Goal: Transaction & Acquisition: Purchase product/service

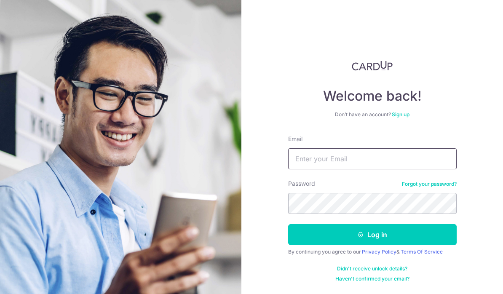
click at [442, 162] on input "Email" at bounding box center [372, 158] width 169 height 21
type input "Jasontan31@yahoo.com"
click at [445, 230] on button "Log in" at bounding box center [372, 234] width 169 height 21
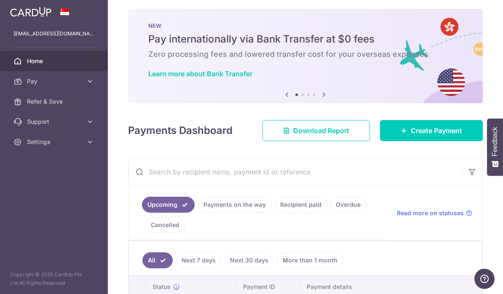
scroll to position [4, 0]
click at [0, 0] on icon "button" at bounding box center [0, 0] width 0 height 0
click at [28, 85] on span "Pay" at bounding box center [55, 81] width 56 height 8
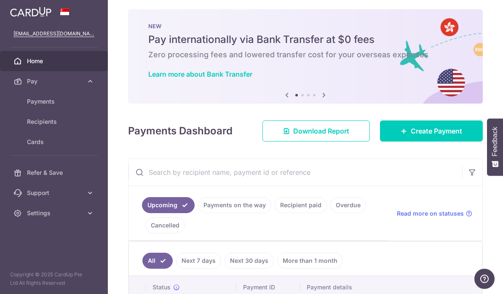
click at [35, 105] on span "Payments" at bounding box center [55, 101] width 56 height 8
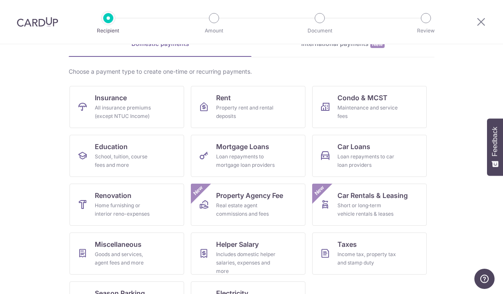
scroll to position [46, 0]
click at [391, 258] on div "Income tax, property tax and stamp duty" at bounding box center [368, 259] width 61 height 17
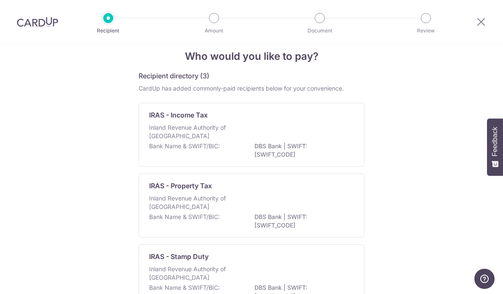
scroll to position [12, 0]
click at [159, 148] on p "Bank Name & SWIFT/BIC:" at bounding box center [184, 146] width 71 height 8
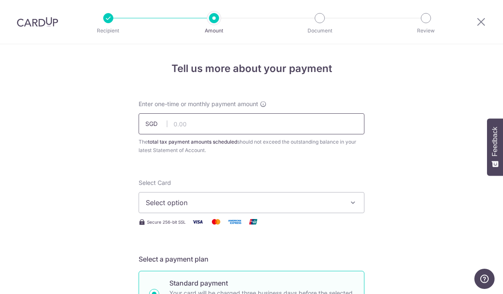
click at [182, 126] on input "text" at bounding box center [252, 123] width 226 height 21
click at [170, 208] on span "Select option" at bounding box center [244, 203] width 196 height 10
type input "1,000.00"
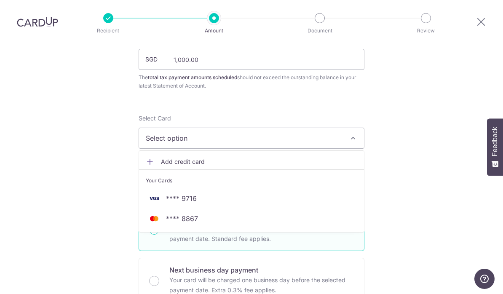
scroll to position [68, 0]
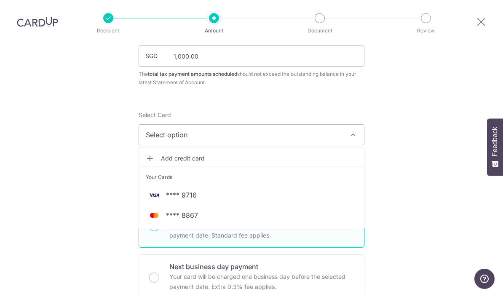
click at [97, 200] on div at bounding box center [251, 147] width 503 height 294
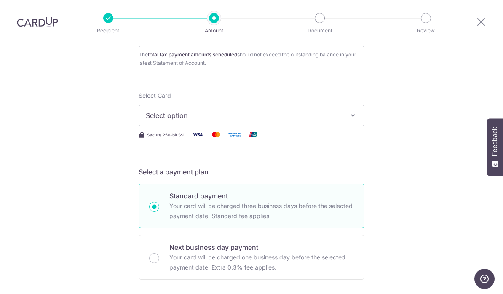
scroll to position [86, 0]
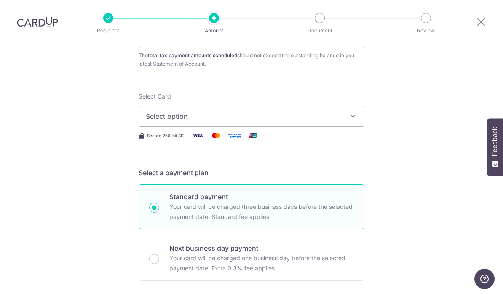
click at [155, 121] on span "Select option" at bounding box center [244, 116] width 196 height 10
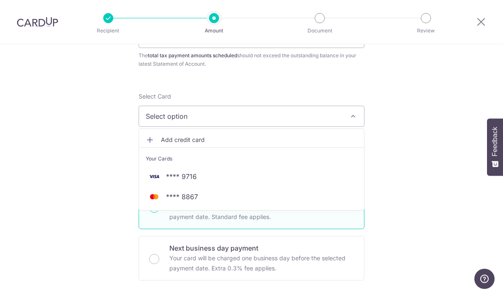
click at [155, 202] on img at bounding box center [154, 197] width 17 height 10
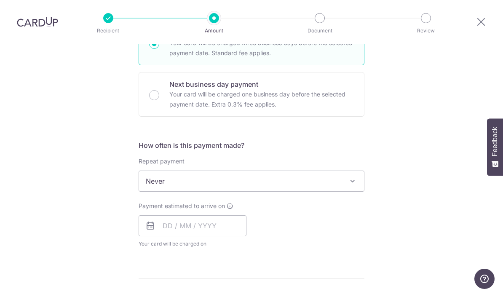
scroll to position [253, 0]
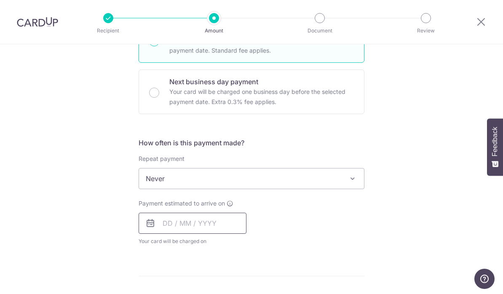
click at [156, 230] on input "text" at bounding box center [193, 223] width 108 height 21
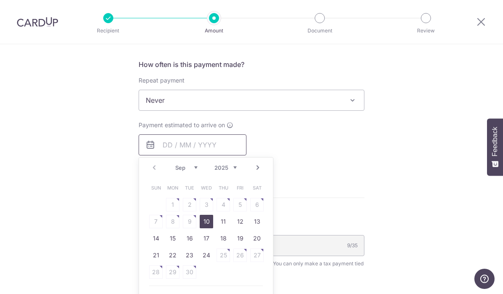
scroll to position [356, 0]
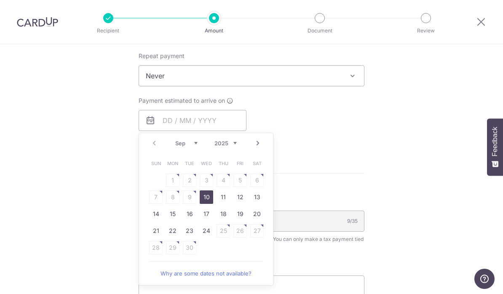
click at [203, 198] on link "10" at bounding box center [206, 196] width 13 height 13
type input "[DATE]"
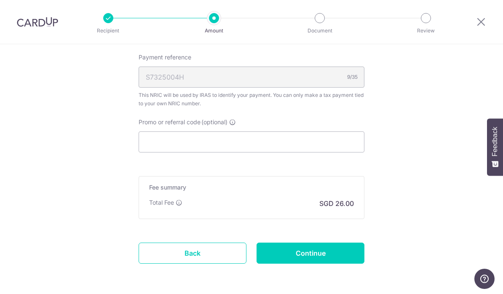
scroll to position [534, 0]
click at [358, 259] on input "Continue" at bounding box center [311, 253] width 108 height 21
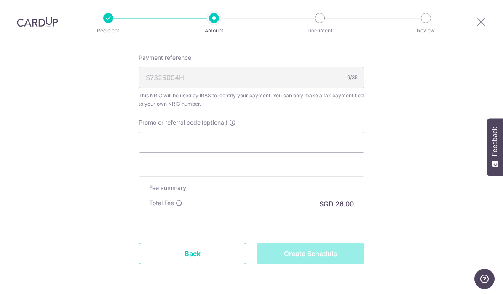
type input "Create Schedule"
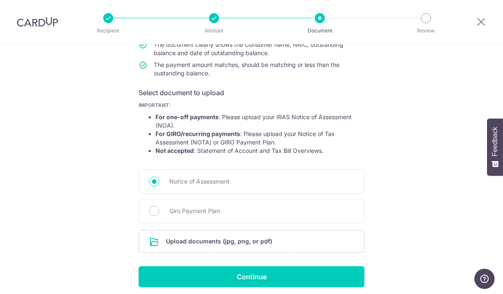
scroll to position [103, 0]
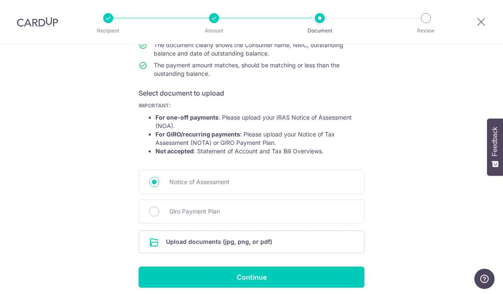
click at [160, 249] on input "file" at bounding box center [251, 242] width 225 height 22
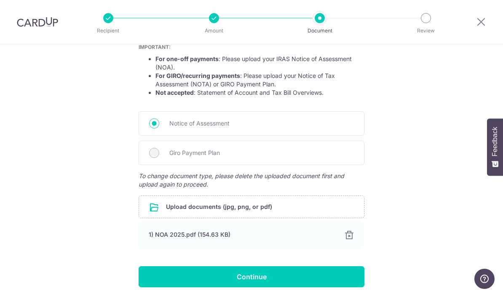
scroll to position [161, 0]
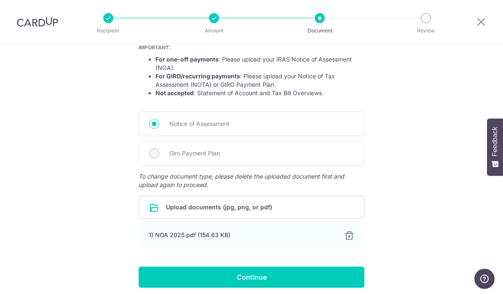
click at [357, 281] on input "Continue" at bounding box center [252, 277] width 226 height 21
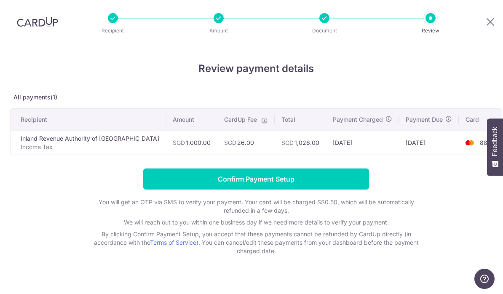
click at [169, 182] on input "Confirm Payment Setup" at bounding box center [256, 179] width 226 height 21
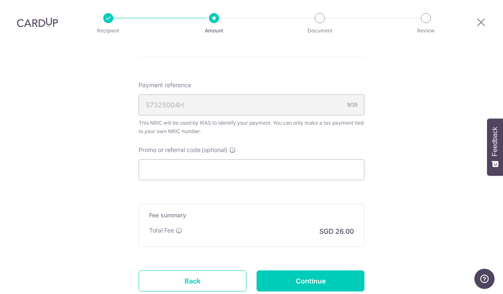
scroll to position [541, 0]
click at [356, 270] on input "Continue" at bounding box center [311, 280] width 108 height 21
type input "Update Schedule"
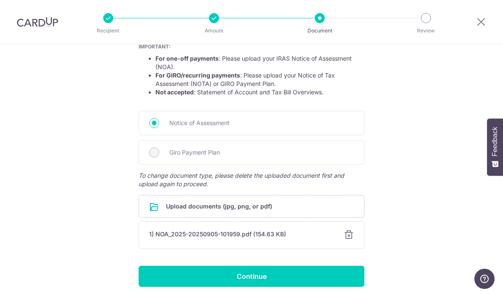
scroll to position [161, 0]
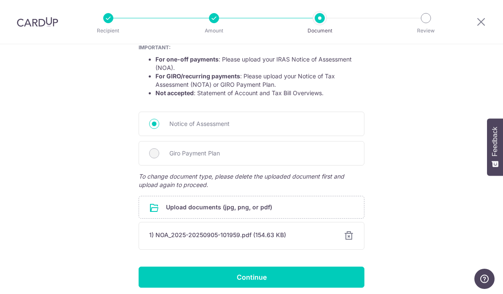
click at [349, 280] on input "Continue" at bounding box center [252, 277] width 226 height 21
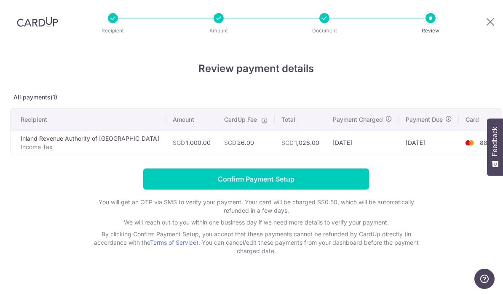
click at [179, 184] on input "Confirm Payment Setup" at bounding box center [256, 179] width 226 height 21
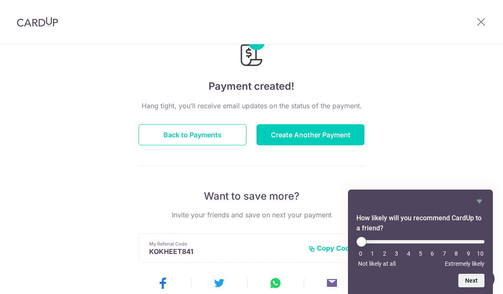
scroll to position [35, 0]
click at [481, 21] on icon at bounding box center [481, 21] width 10 height 11
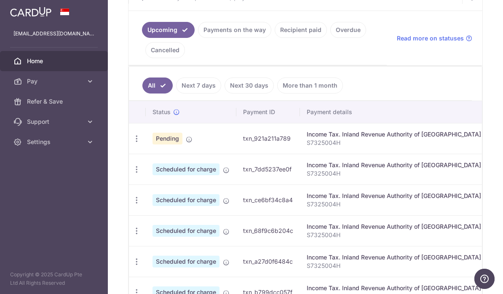
click at [153, 145] on span "Pending" at bounding box center [168, 139] width 30 height 12
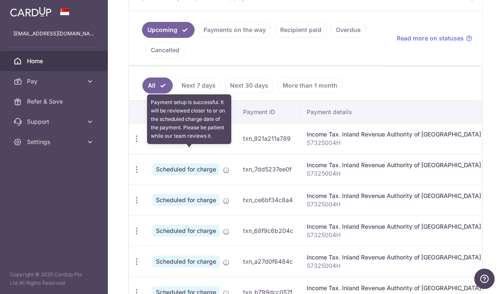
click at [186, 143] on icon at bounding box center [189, 139] width 7 height 7
